Goal: Complete application form

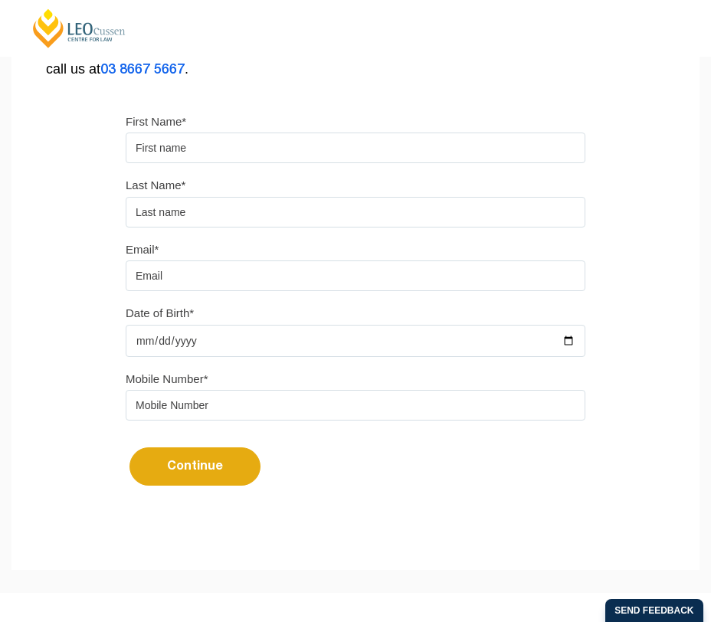
scroll to position [371, 0]
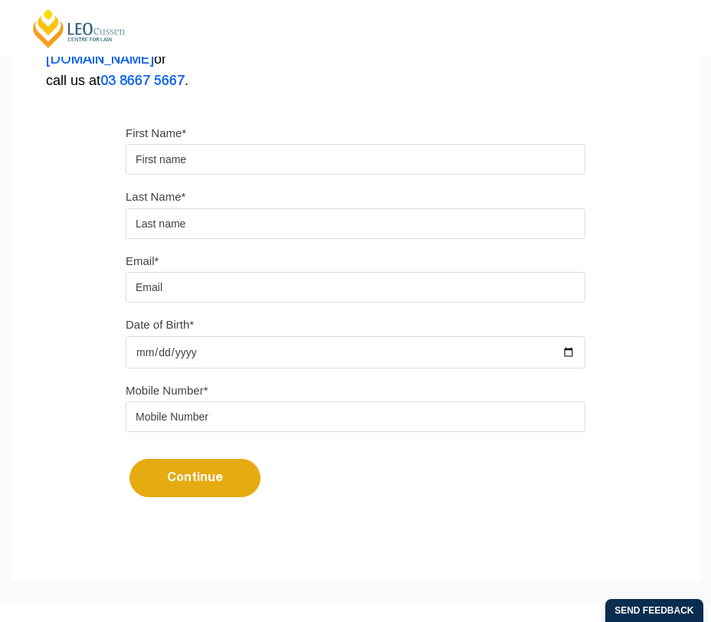
click at [236, 158] on input "First Name*" at bounding box center [356, 159] width 460 height 31
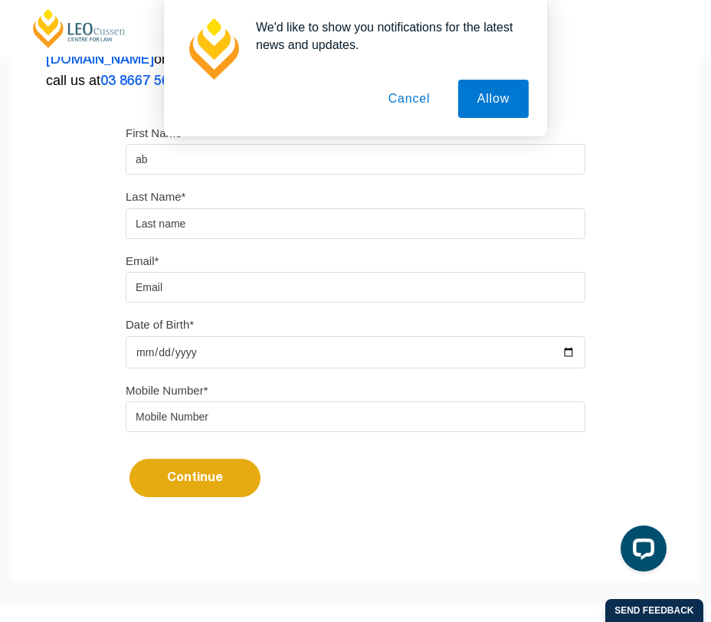
type input "a"
click at [410, 101] on button "Cancel" at bounding box center [409, 99] width 80 height 38
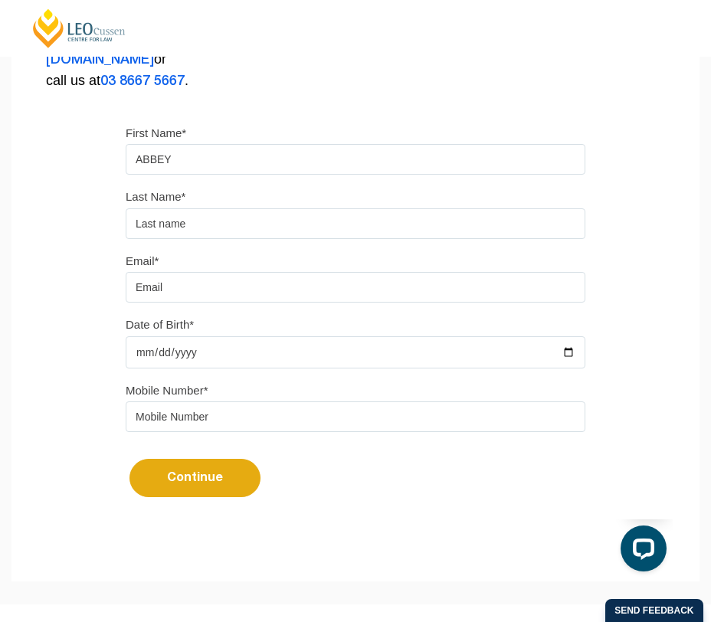
click at [243, 159] on input "ABBEY" at bounding box center [356, 159] width 460 height 31
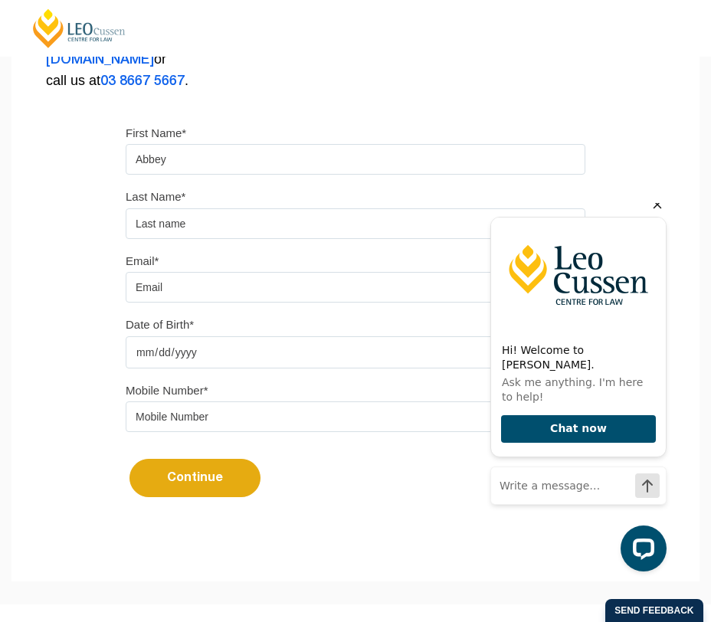
type input "Abbey"
click at [660, 214] on icon "Hide greeting" at bounding box center [657, 204] width 18 height 18
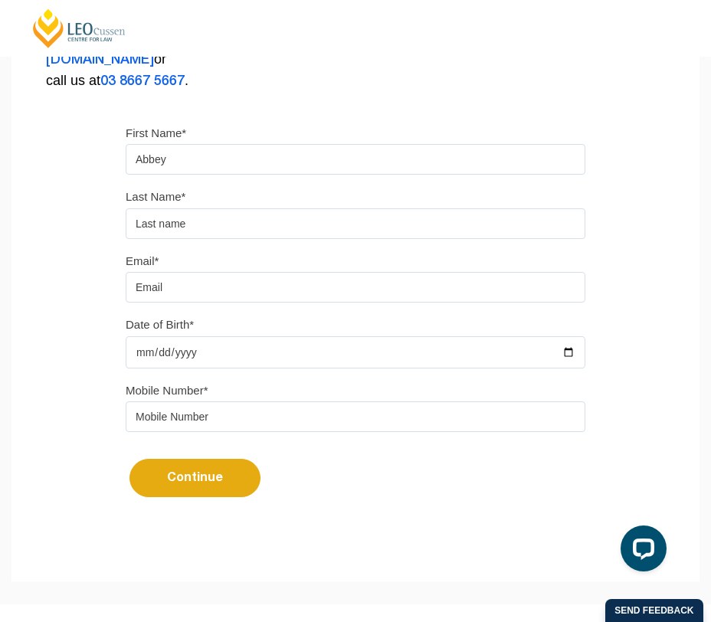
click at [404, 218] on input "text" at bounding box center [356, 223] width 460 height 31
type input "[PERSON_NAME]"
click at [361, 310] on div "Email* Date of Birth*" at bounding box center [355, 314] width 483 height 129
click at [360, 291] on input "Email*" at bounding box center [356, 287] width 460 height 31
type input "[EMAIL_ADDRESS][DOMAIN_NAME]"
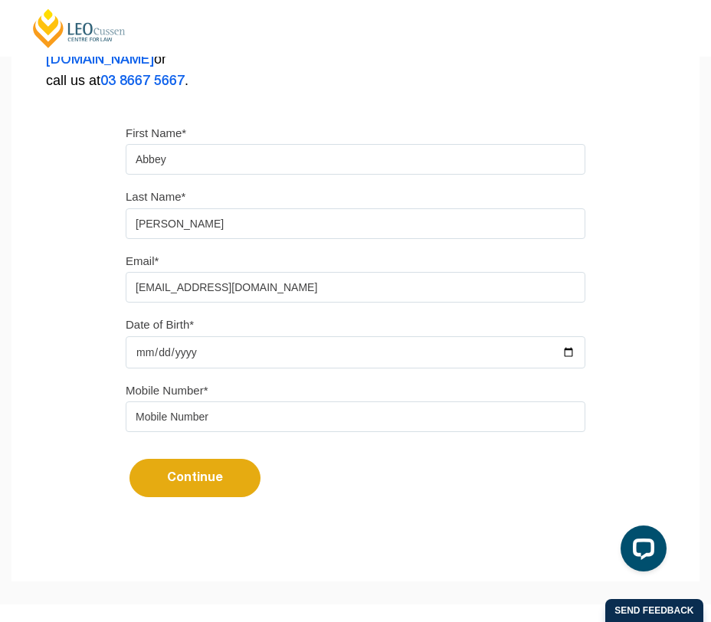
click at [289, 350] on input "Date of Birth*" at bounding box center [356, 352] width 460 height 32
type input "[DATE]"
click at [234, 419] on input "tel" at bounding box center [356, 416] width 460 height 31
type input "0418183963"
click at [167, 479] on button "Continue" at bounding box center [194, 478] width 131 height 38
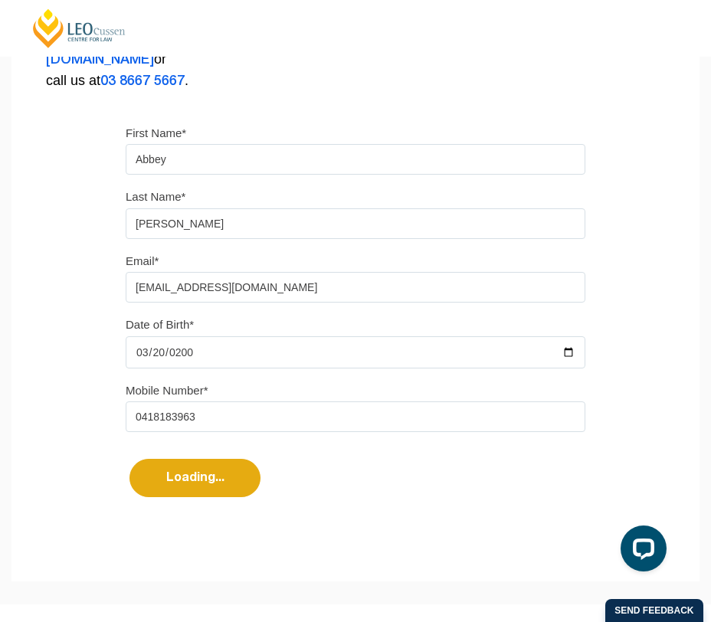
select select
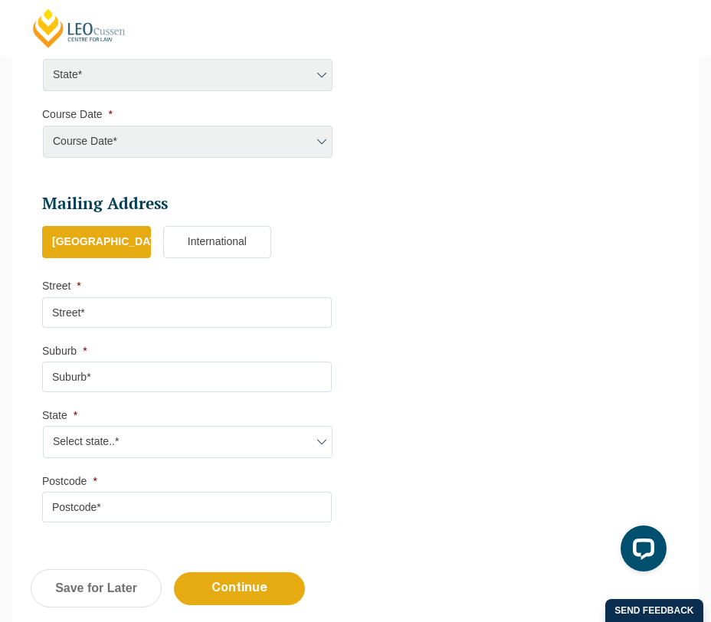
scroll to position [977, 0]
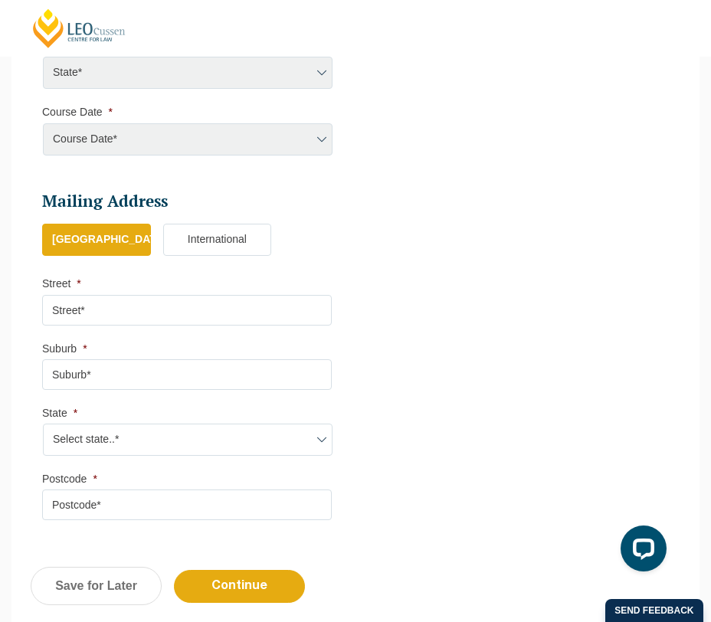
click at [148, 303] on input "Street *" at bounding box center [187, 310] width 290 height 31
type input "[STREET_ADDRESS][PERSON_NAME]"
click at [109, 390] on input "Suburb *" at bounding box center [187, 374] width 290 height 31
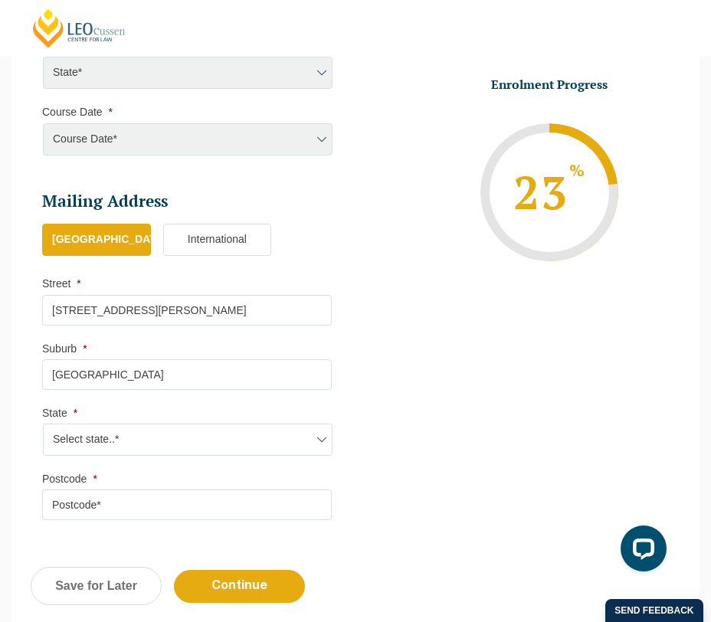
type input "[GEOGRAPHIC_DATA]"
click at [89, 465] on li "Mailing Address Mailing Country * [GEOGRAPHIC_DATA] [GEOGRAPHIC_DATA] * [GEOGRA…" at bounding box center [193, 364] width 302 height 346
click at [92, 451] on select "Select state..* [GEOGRAPHIC_DATA] [GEOGRAPHIC_DATA] [GEOGRAPHIC_DATA] SA [GEOGR…" at bounding box center [188, 440] width 290 height 32
select select "VIC"
click at [43, 429] on select "Select state..* [GEOGRAPHIC_DATA] [GEOGRAPHIC_DATA] [GEOGRAPHIC_DATA] SA [GEOGR…" at bounding box center [188, 440] width 290 height 32
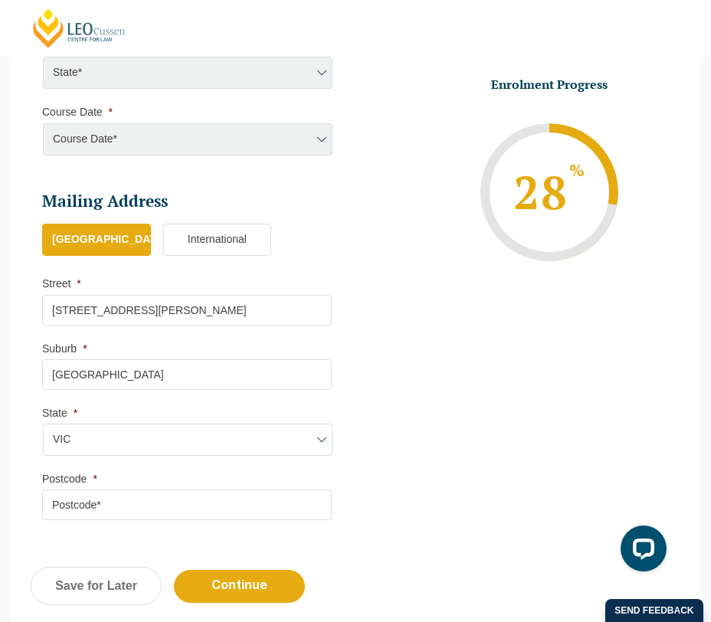
click at [82, 506] on input "Postcode *" at bounding box center [187, 504] width 290 height 31
type input "3810"
click at [244, 597] on input "Continue" at bounding box center [239, 586] width 131 height 33
select select
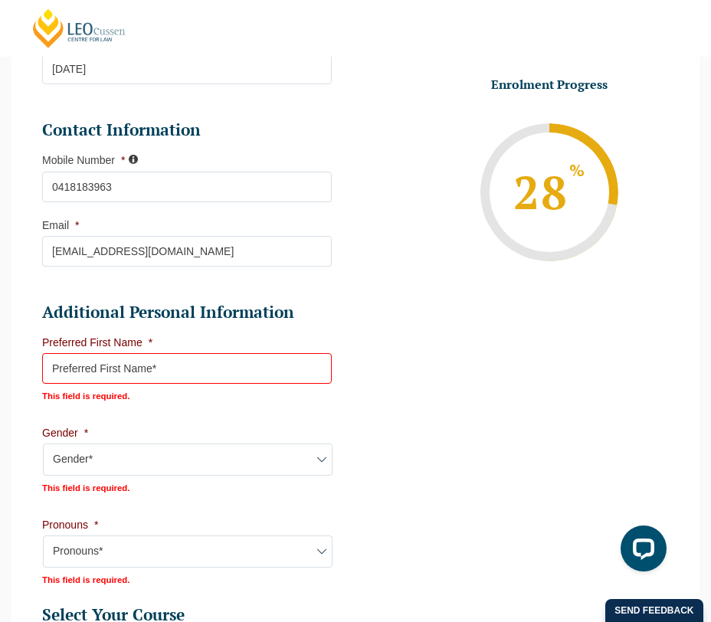
scroll to position [438, 0]
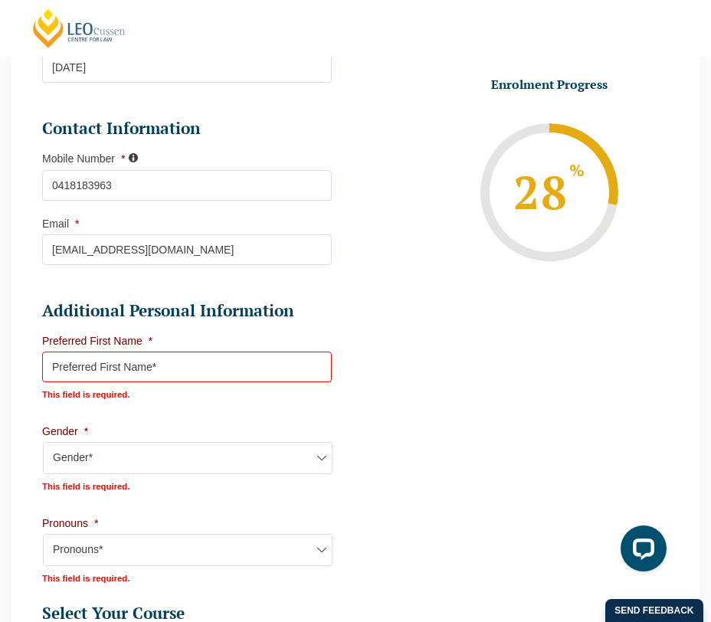
click at [197, 362] on input "Preferred First Name *" at bounding box center [187, 367] width 290 height 31
type input "Abbey"
click at [183, 442] on select "Gender* [DEMOGRAPHIC_DATA] [DEMOGRAPHIC_DATA] [DEMOGRAPHIC_DATA] [DEMOGRAPHIC_D…" at bounding box center [188, 458] width 290 height 32
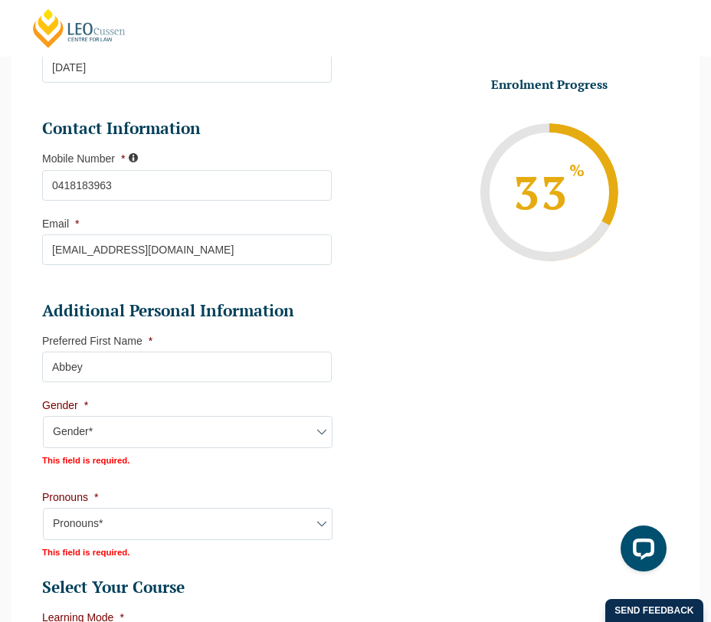
select select "[DEMOGRAPHIC_DATA]"
click at [43, 420] on select "Gender* [DEMOGRAPHIC_DATA] [DEMOGRAPHIC_DATA] [DEMOGRAPHIC_DATA] [DEMOGRAPHIC_D…" at bounding box center [188, 432] width 290 height 32
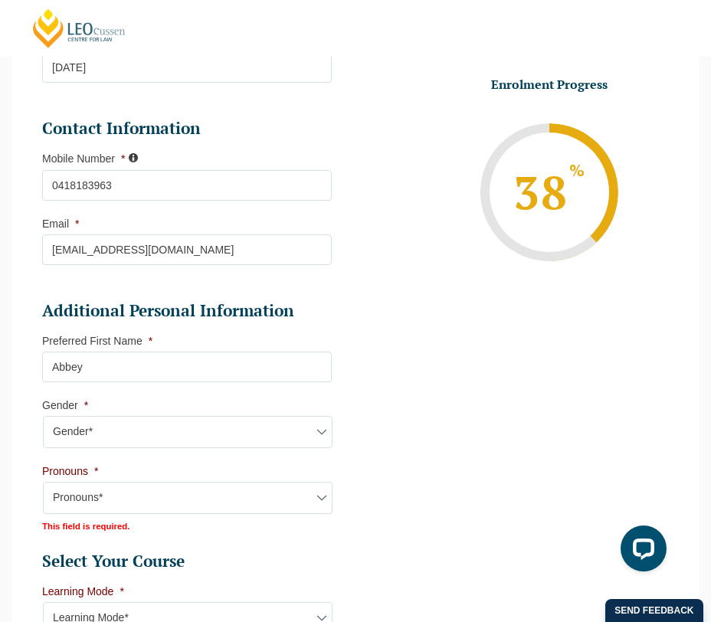
click at [110, 499] on select "Pronouns* She/Her/Hers He/Him/His They/Them/Theirs Other Prefer not to disclose" at bounding box center [188, 498] width 290 height 32
select select "She/Her/Hers"
click at [43, 486] on select "Pronouns* She/Her/Hers He/Him/His They/Them/Theirs Other Prefer not to disclose" at bounding box center [188, 498] width 290 height 32
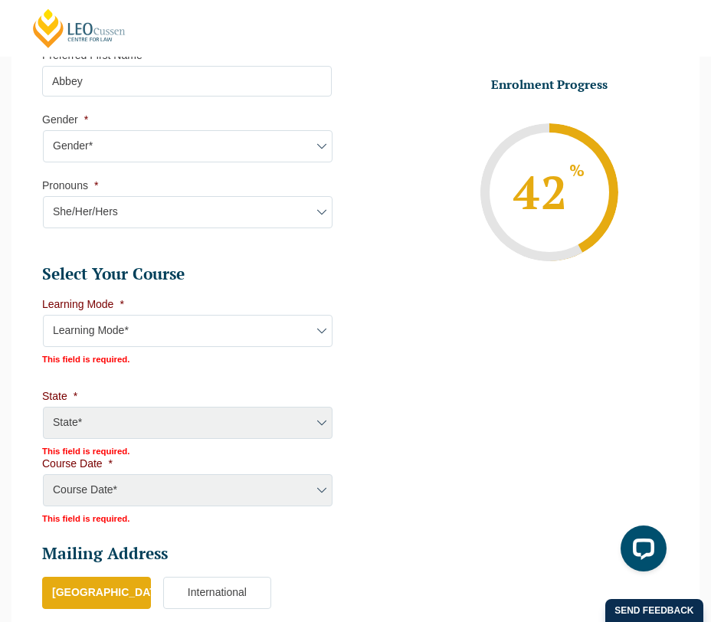
scroll to position [747, 0]
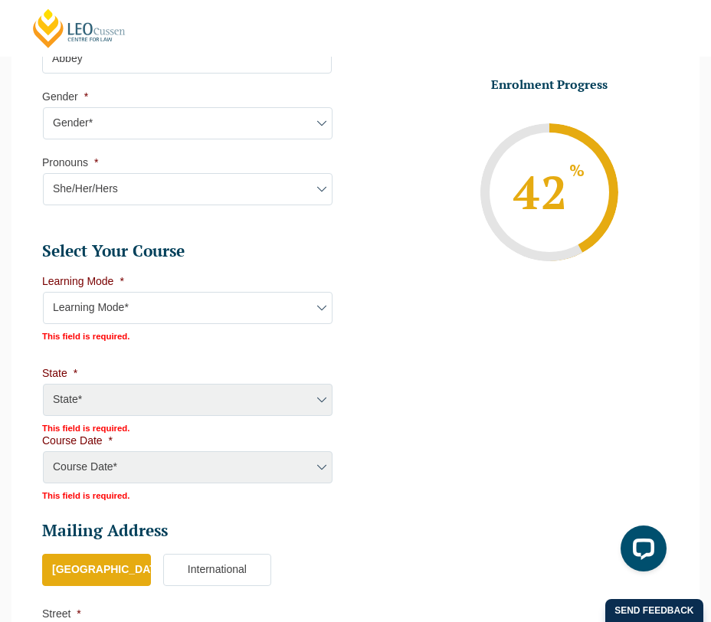
click at [132, 321] on select "Learning Mode* Online Full Time Learning Online Part Time Learning Blended Full…" at bounding box center [188, 308] width 290 height 32
select select "Online Part Time Learning"
click at [43, 296] on select "Learning Mode* Online Full Time Learning Online Part Time Learning Blended Full…" at bounding box center [188, 308] width 290 height 32
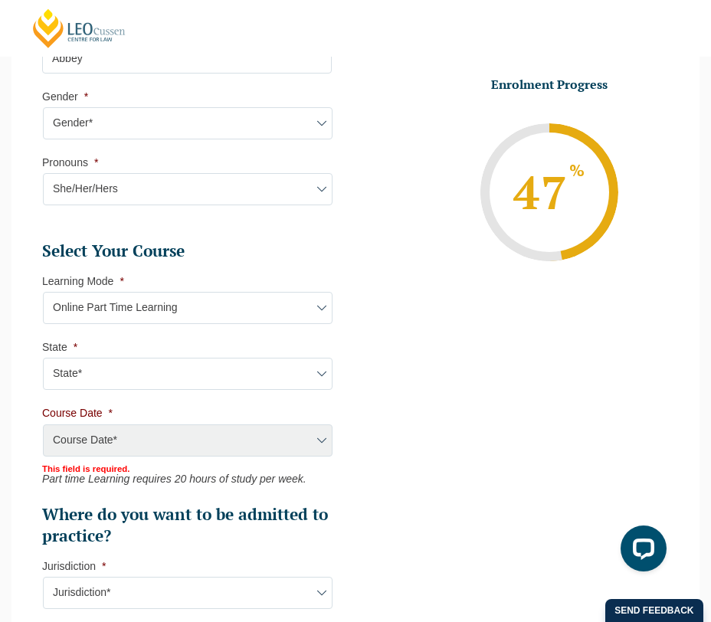
click at [184, 377] on select "State* National ([GEOGRAPHIC_DATA]/[GEOGRAPHIC_DATA], [GEOGRAPHIC_DATA], [GEOGR…" at bounding box center [188, 374] width 290 height 32
select select "National ([GEOGRAPHIC_DATA]/[GEOGRAPHIC_DATA], [GEOGRAPHIC_DATA], [GEOGRAPHIC_D…"
click at [43, 362] on select "State* National ([GEOGRAPHIC_DATA]/[GEOGRAPHIC_DATA], [GEOGRAPHIC_DATA], [GEOGR…" at bounding box center [188, 374] width 290 height 32
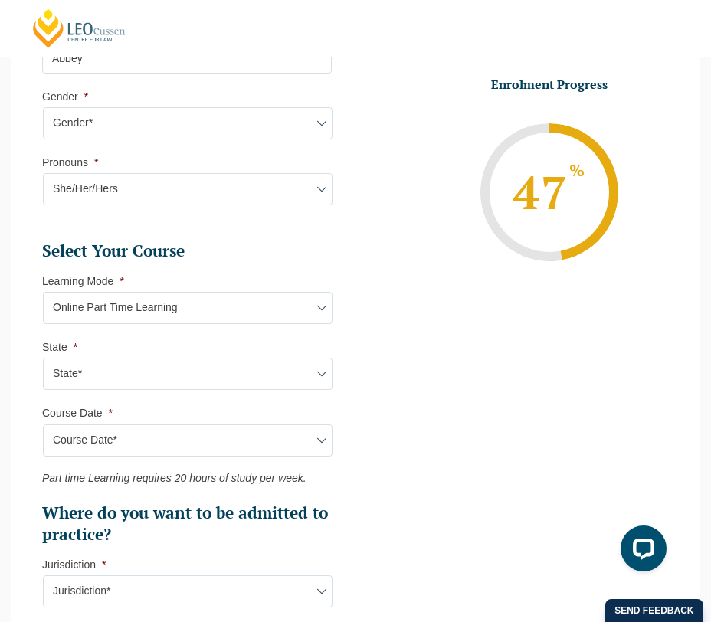
click at [170, 451] on select "Course Date* [DATE] ([DATE] to [DATE]) [DATE] ([DATE] to [DATE]) [DATE] ([DATE]…" at bounding box center [188, 440] width 290 height 32
click at [175, 444] on select "Course Date* [DATE] ([DATE] to [DATE]) [DATE] ([DATE] to [DATE]) [DATE] ([DATE]…" at bounding box center [188, 440] width 290 height 32
click at [187, 593] on select "Jurisdiction* VIC [GEOGRAPHIC_DATA]/[GEOGRAPHIC_DATA] SA [GEOGRAPHIC_DATA] [GEO…" at bounding box center [188, 591] width 290 height 32
select select "VIC"
click at [43, 580] on select "Jurisdiction* VIC [GEOGRAPHIC_DATA]/[GEOGRAPHIC_DATA] SA [GEOGRAPHIC_DATA] [GEO…" at bounding box center [188, 591] width 290 height 32
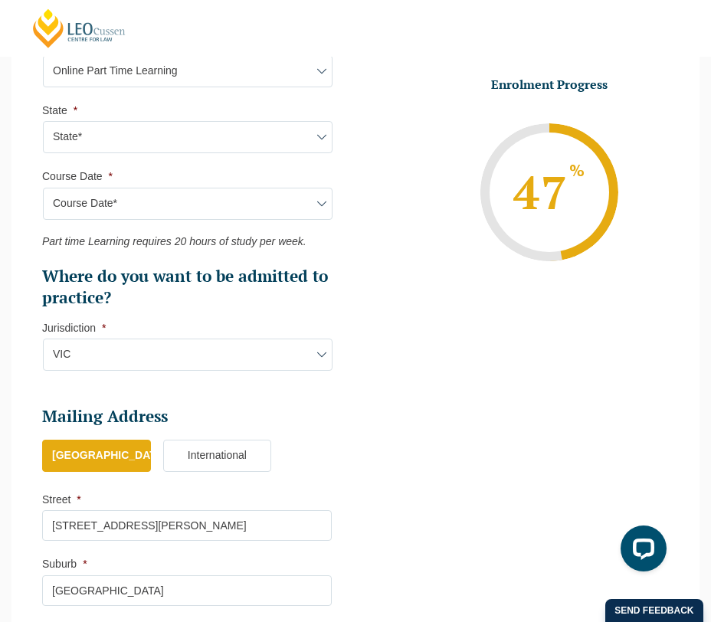
scroll to position [983, 0]
click at [162, 214] on select "Course Date* [DATE] ([DATE] to [DATE]) [DATE] ([DATE] to [DATE]) [DATE] ([DATE]…" at bounding box center [188, 204] width 290 height 32
select select "[DATE] ([DATE] to [DATE])"
click at [43, 192] on select "Course Date* [DATE] ([DATE] to [DATE]) [DATE] ([DATE] to [DATE]) [DATE] ([DATE]…" at bounding box center [188, 204] width 290 height 32
type input "Intake [DATE] PT"
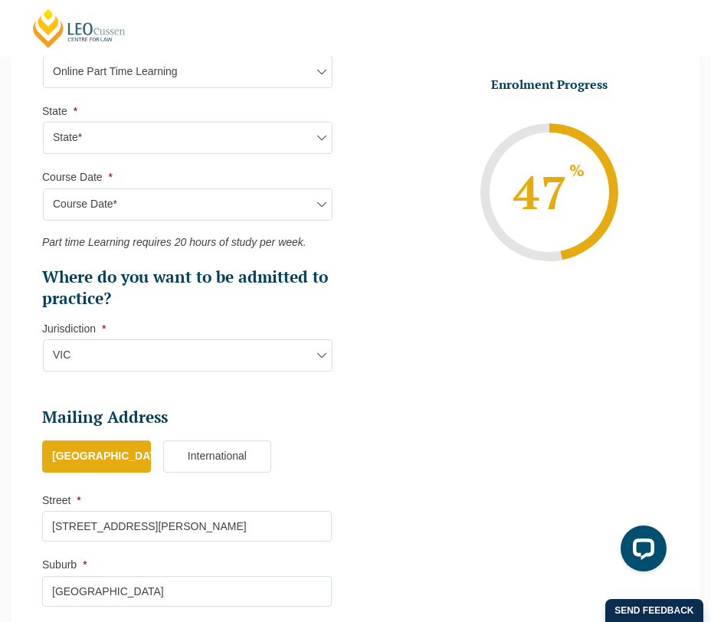
type input "Practical Legal Training (NAT)"
select select "NAT PLT (SEP) 2026 Part Time Online"
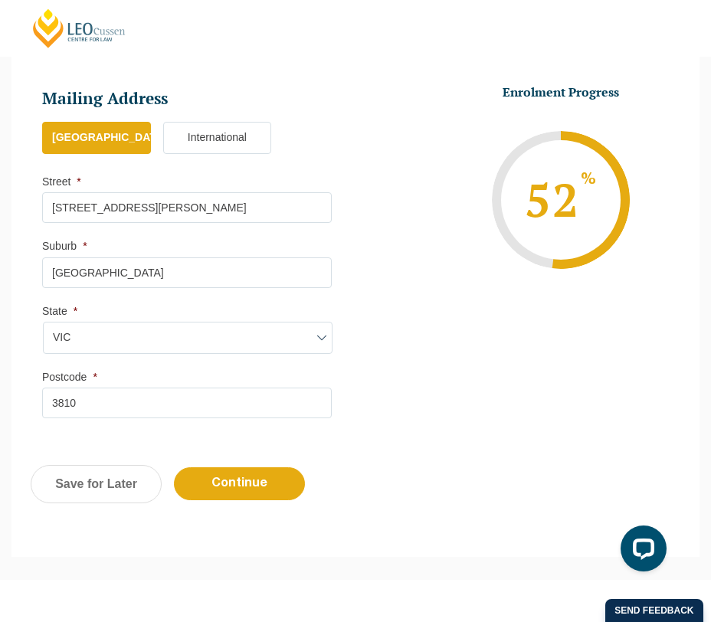
scroll to position [1305, 0]
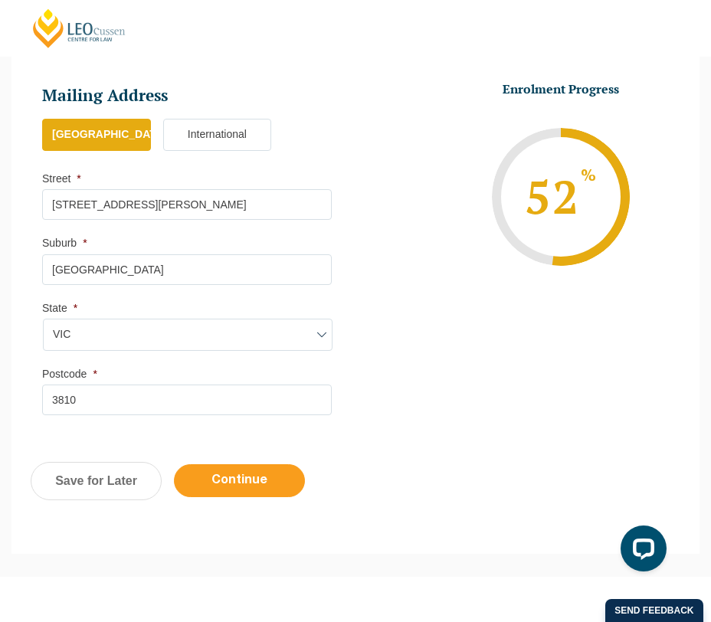
click at [219, 476] on input "Continue" at bounding box center [239, 480] width 131 height 33
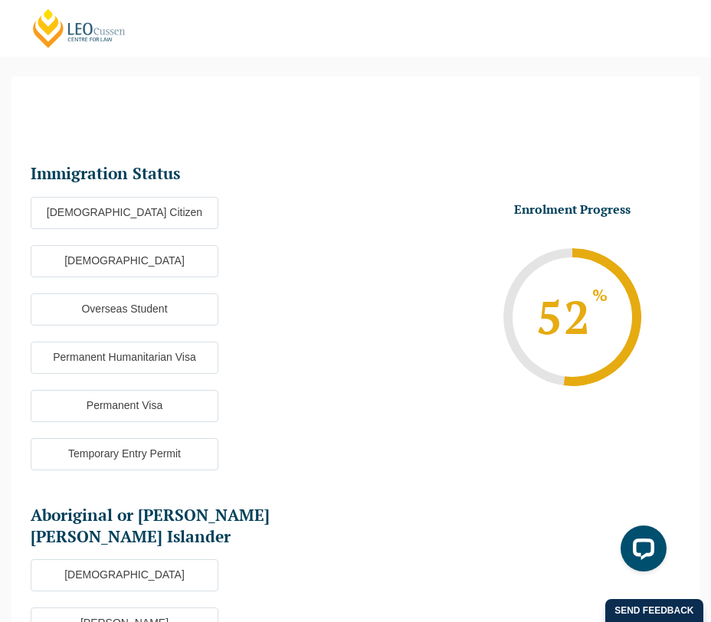
scroll to position [0, 0]
click at [182, 209] on label "[DEMOGRAPHIC_DATA] Citizen" at bounding box center [125, 213] width 188 height 32
click at [0, 0] on input "[DEMOGRAPHIC_DATA] Citizen" at bounding box center [0, 0] width 0 height 0
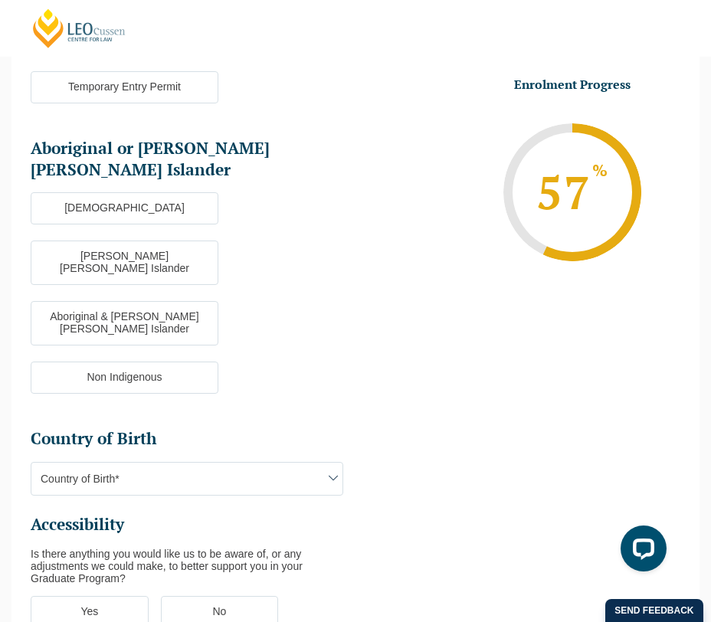
scroll to position [454, 0]
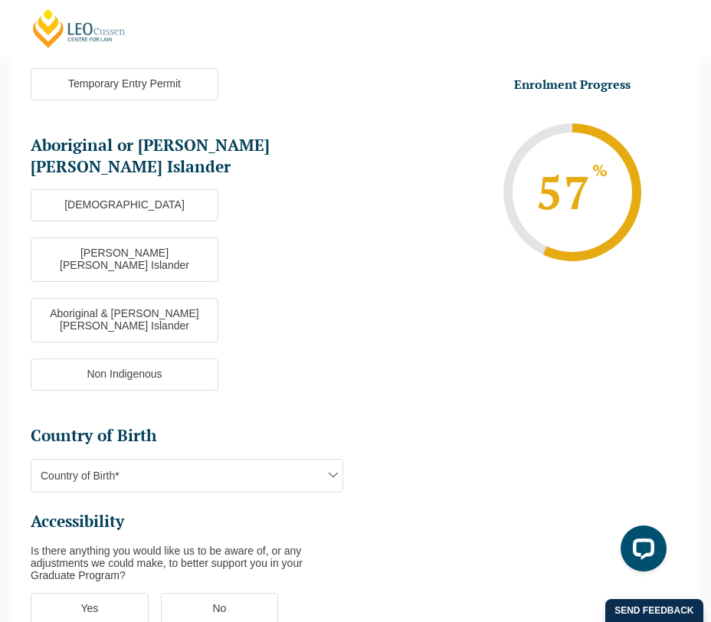
click at [165, 358] on label "Non Indigenous" at bounding box center [125, 374] width 188 height 32
click at [0, 0] on input "Non Indigenous" at bounding box center [0, 0] width 0 height 0
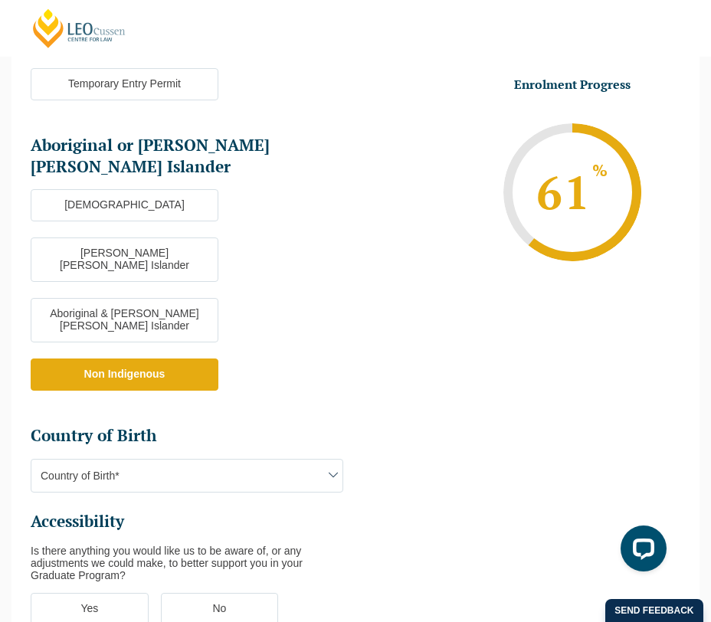
click at [146, 460] on span "Country of Birth*" at bounding box center [186, 476] width 311 height 32
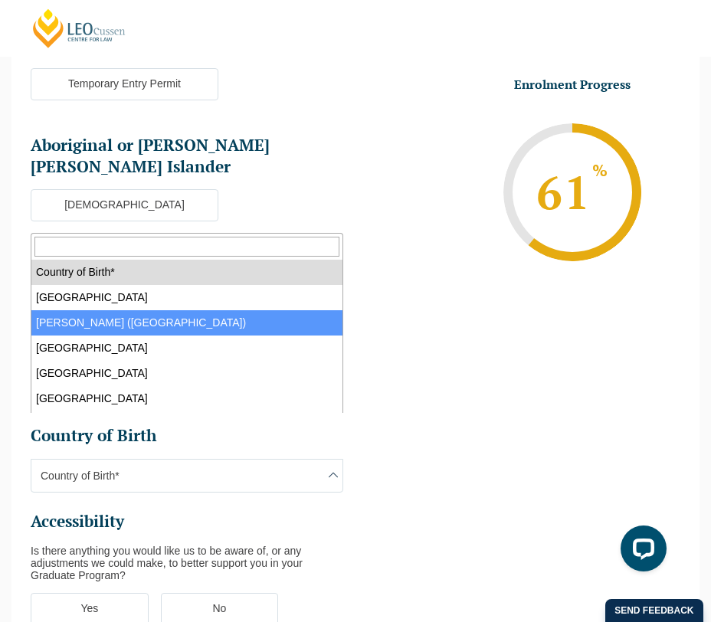
select select "Australia 1101"
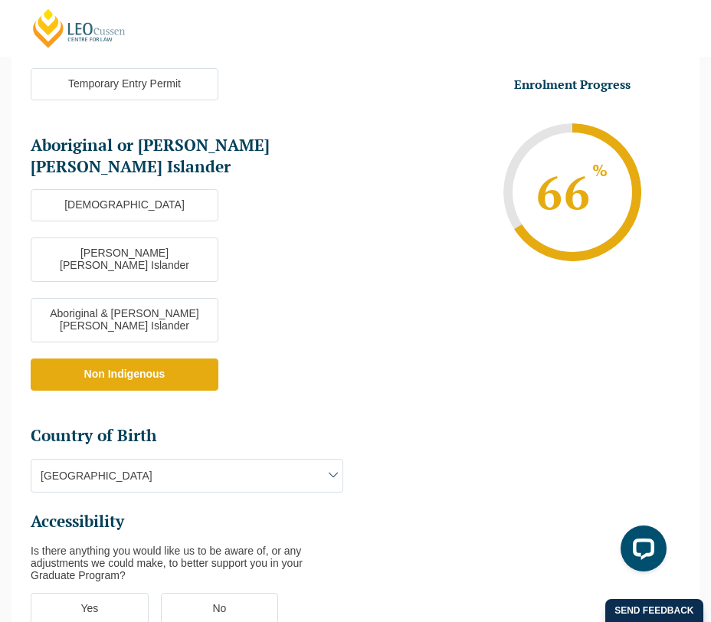
scroll to position [591, 0]
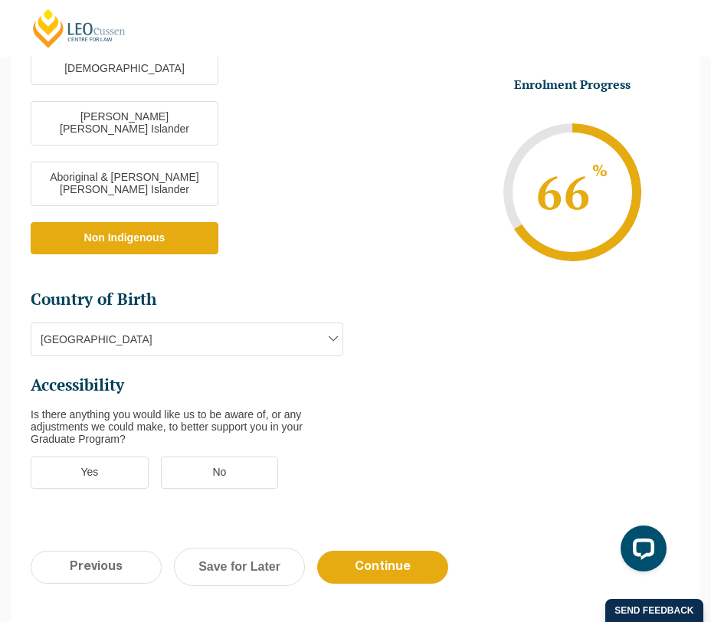
click at [214, 457] on label "No" at bounding box center [220, 473] width 118 height 32
click at [0, 0] on input "No" at bounding box center [0, 0] width 0 height 0
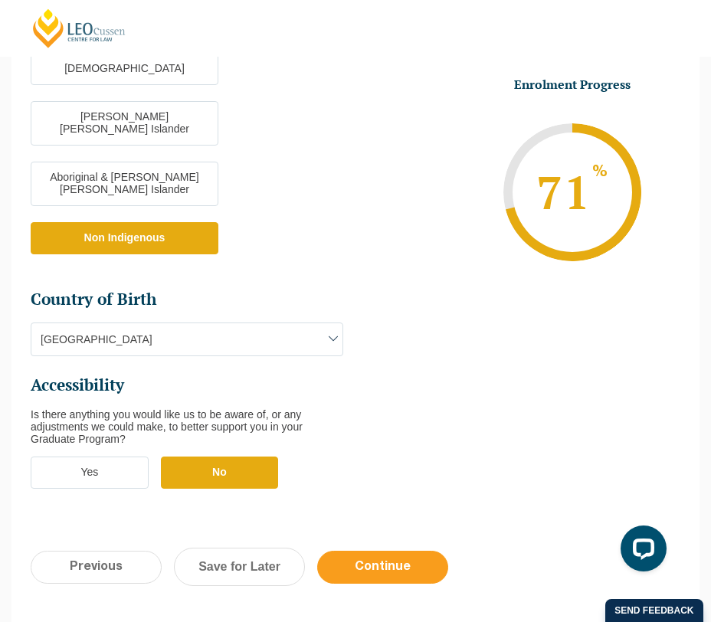
click at [375, 551] on input "Continue" at bounding box center [382, 567] width 131 height 33
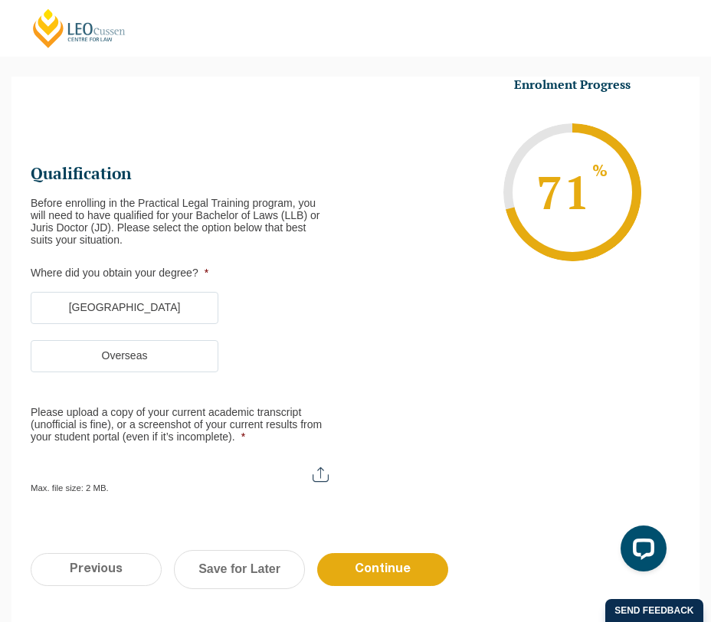
scroll to position [0, 0]
